Goal: Task Accomplishment & Management: Manage account settings

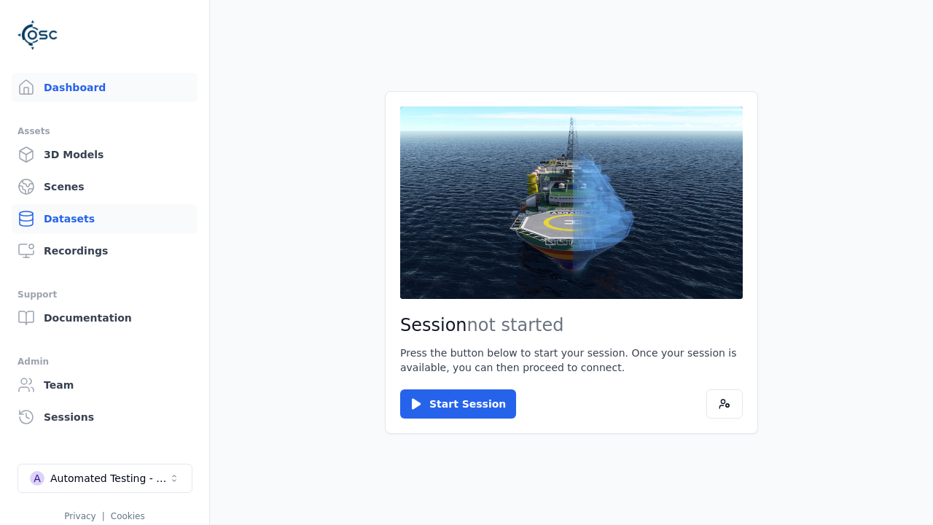
click at [104, 219] on link "Datasets" at bounding box center [105, 218] width 186 height 29
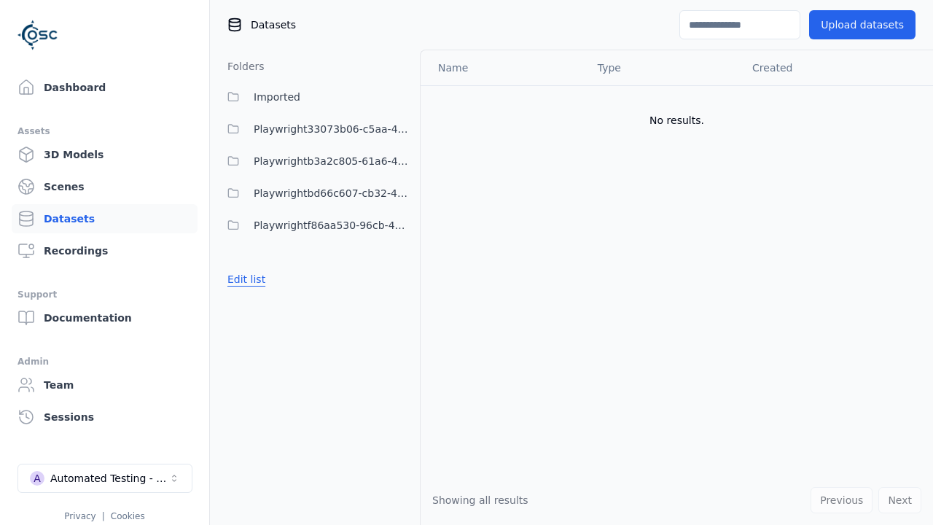
click at [244, 279] on button "Edit list" at bounding box center [246, 279] width 55 height 26
click at [257, 279] on link "Create folder" at bounding box center [261, 279] width 67 height 15
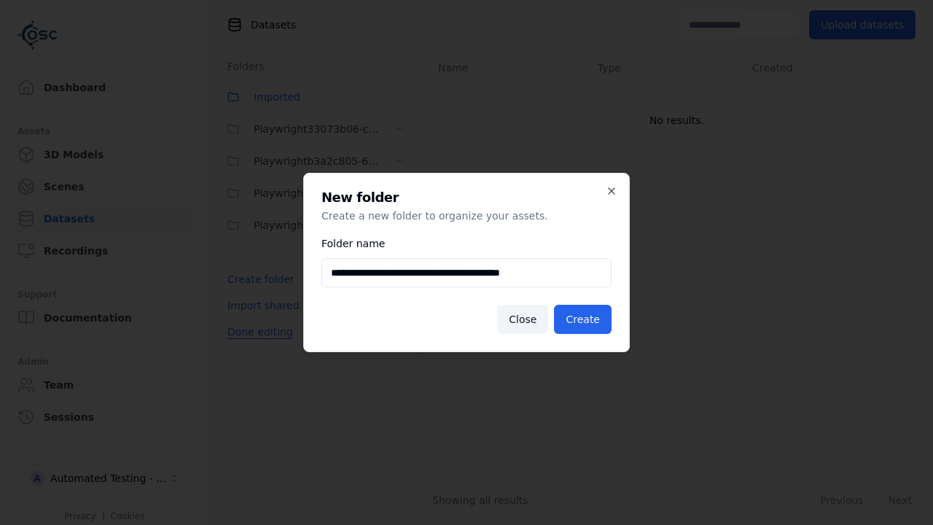
type input "**********"
click at [586, 319] on button "Create" at bounding box center [583, 319] width 58 height 29
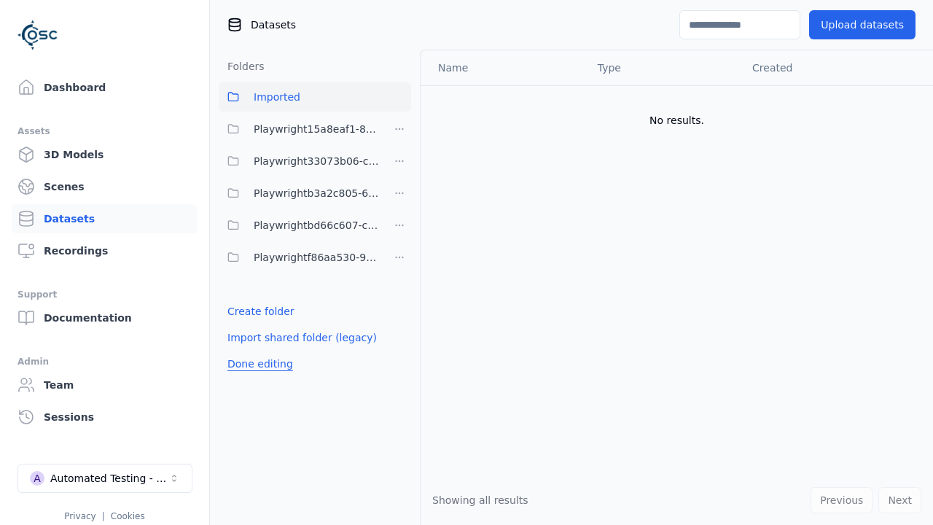
click at [257, 364] on button "Done editing" at bounding box center [260, 364] width 83 height 26
click at [244, 351] on button "Done editing" at bounding box center [260, 364] width 83 height 26
click at [400, 129] on html "Support Dashboard Assets 3D Models Scenes Datasets Recordings Support Documenta…" at bounding box center [466, 262] width 933 height 525
click at [399, 205] on div "Rename" at bounding box center [405, 205] width 98 height 23
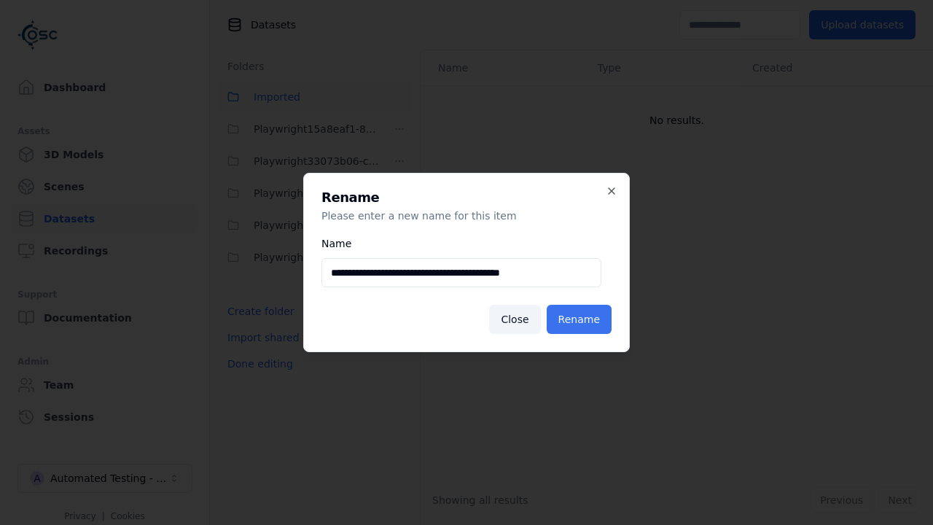
click at [461, 273] on input "**********" at bounding box center [462, 272] width 280 height 29
type input "**********"
click at [582, 319] on button "Rename" at bounding box center [579, 319] width 65 height 29
click at [257, 364] on button "Done editing" at bounding box center [260, 364] width 83 height 26
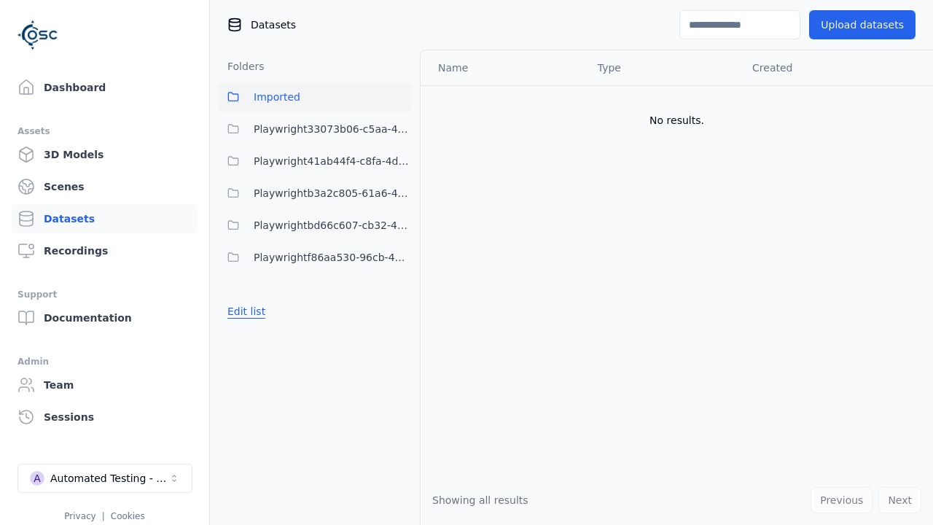
click at [244, 311] on button "Edit list" at bounding box center [246, 311] width 55 height 26
click at [400, 161] on html "Support Dashboard Assets 3D Models Scenes Datasets Recordings Support Documenta…" at bounding box center [466, 262] width 933 height 525
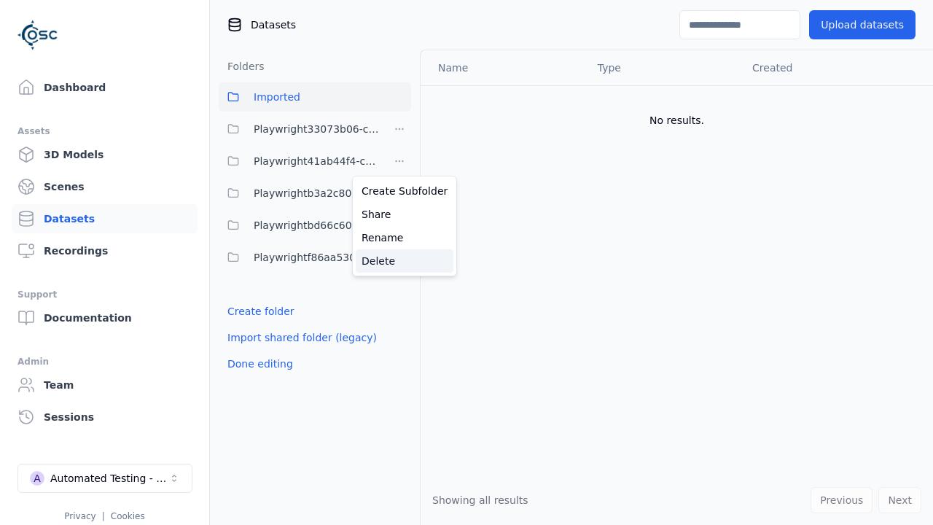
click at [399, 260] on div "Delete" at bounding box center [405, 260] width 98 height 23
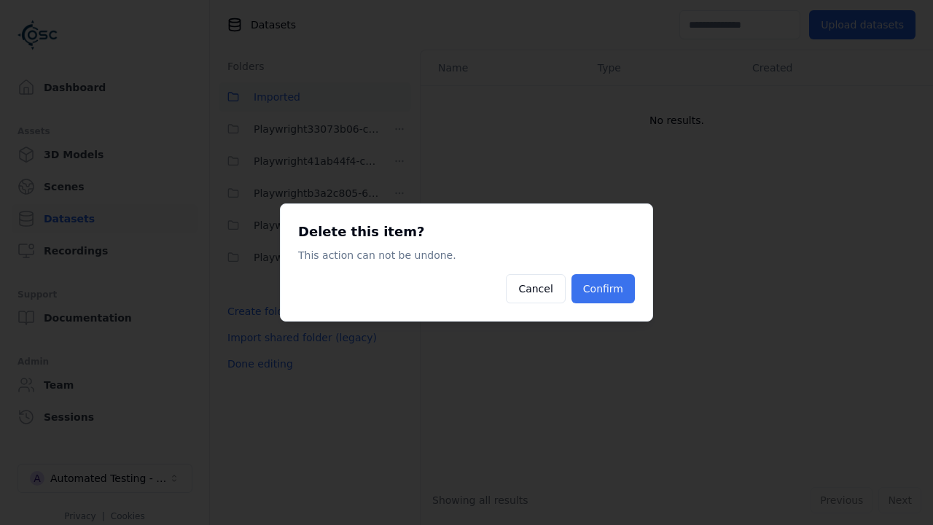
click at [605, 289] on button "Confirm" at bounding box center [603, 288] width 63 height 29
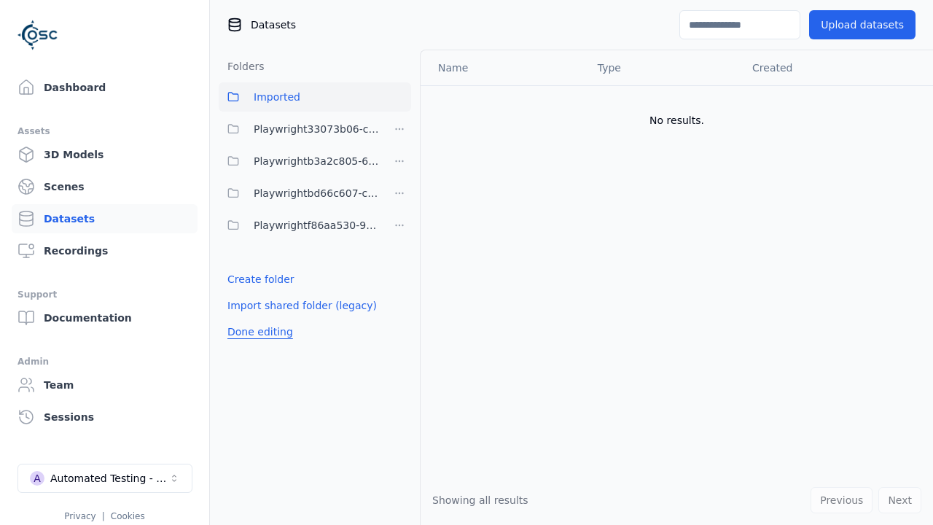
click at [257, 332] on button "Done editing" at bounding box center [260, 332] width 83 height 26
